Goal: Information Seeking & Learning: Learn about a topic

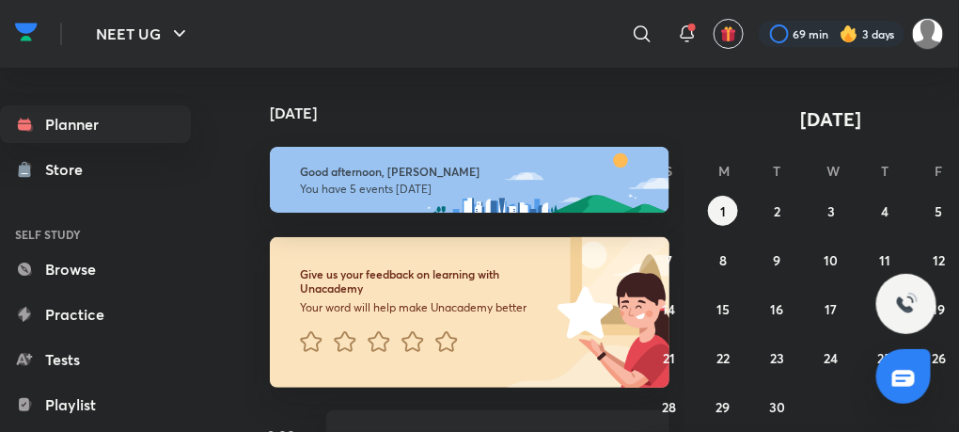
click at [665, 112] on h4 "[DATE]" at bounding box center [479, 112] width 418 height 15
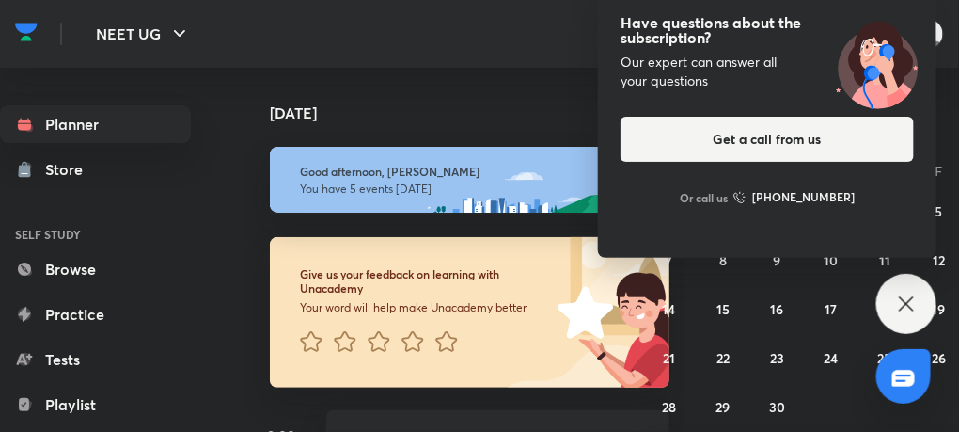
click at [900, 294] on icon at bounding box center [906, 303] width 23 height 23
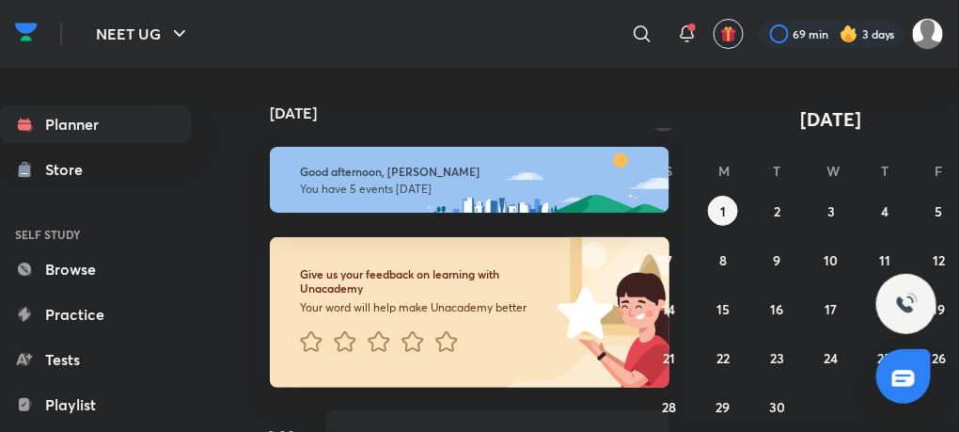
click at [669, 120] on icon "button" at bounding box center [663, 118] width 15 height 17
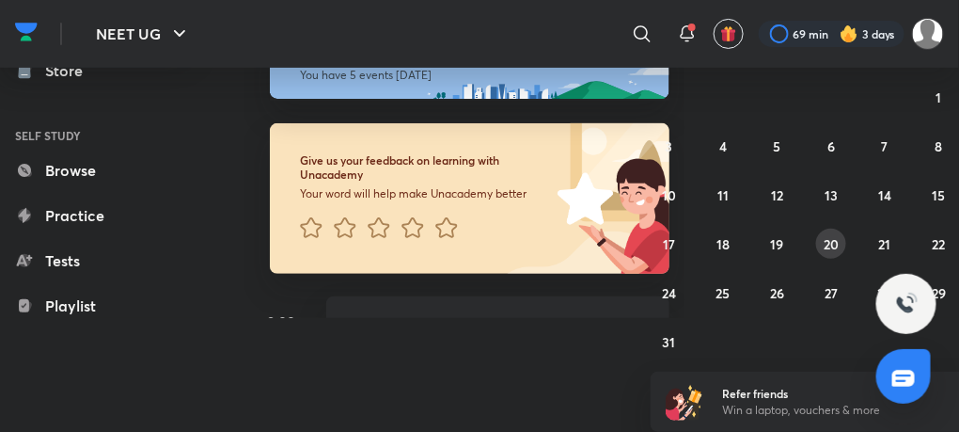
click at [826, 238] on abbr "20" at bounding box center [831, 244] width 15 height 18
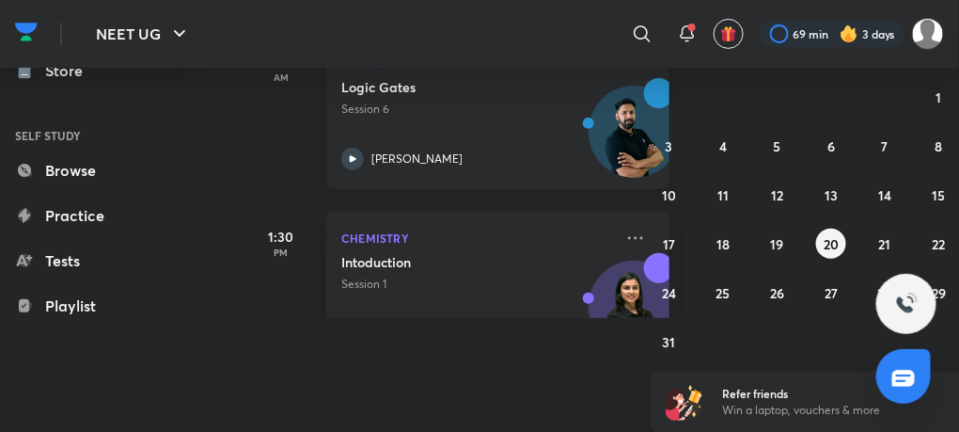
click at [355, 155] on icon at bounding box center [352, 159] width 23 height 23
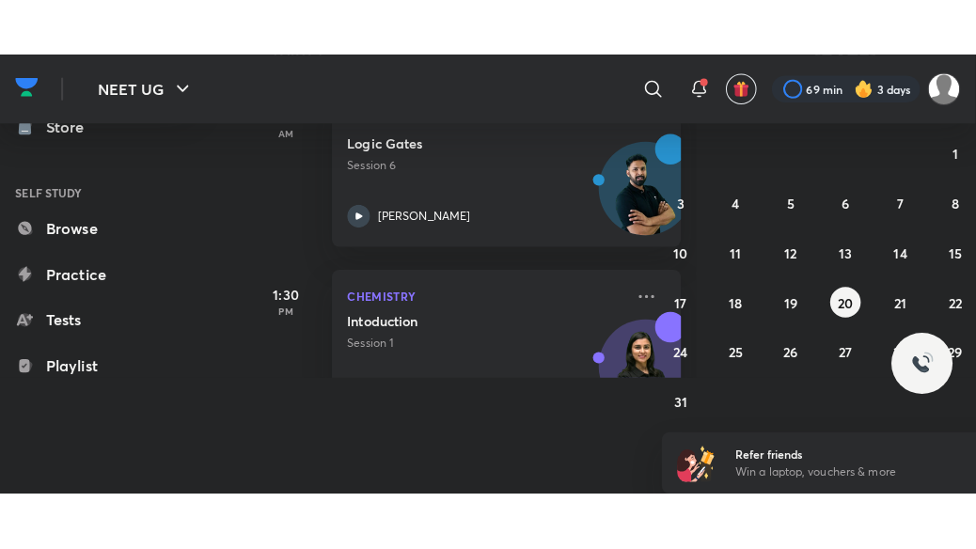
scroll to position [14, 0]
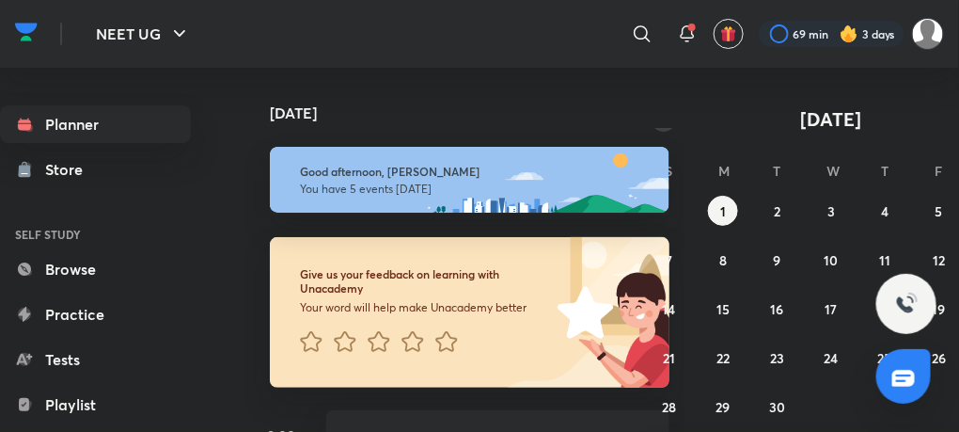
click at [669, 119] on icon "button" at bounding box center [663, 118] width 15 height 17
click at [827, 361] on abbr "20" at bounding box center [831, 358] width 15 height 18
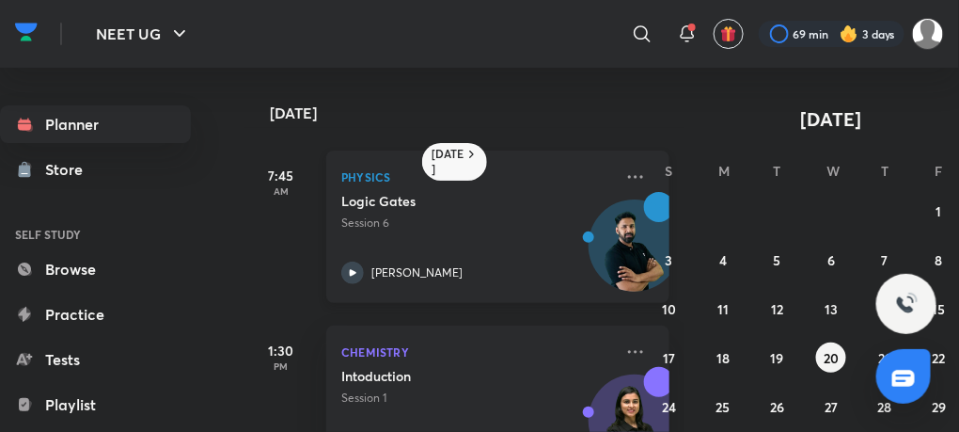
click at [425, 276] on p "[PERSON_NAME]" at bounding box center [416, 272] width 91 height 17
